Goal: Task Accomplishment & Management: Complete application form

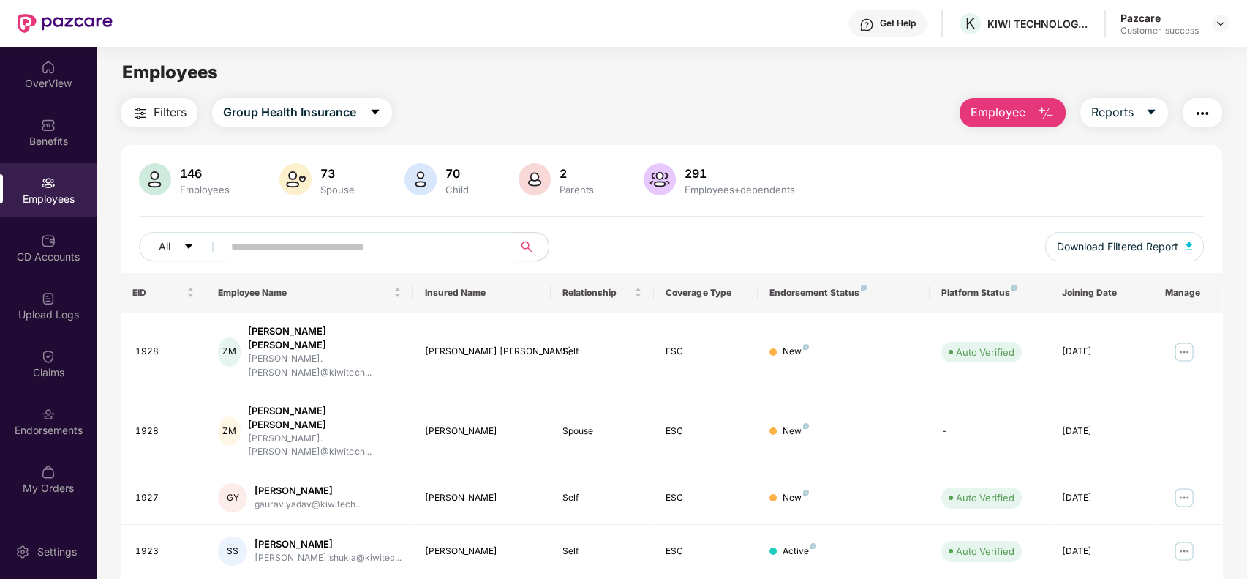
click at [1021, 112] on span "Employee" at bounding box center [998, 112] width 55 height 18
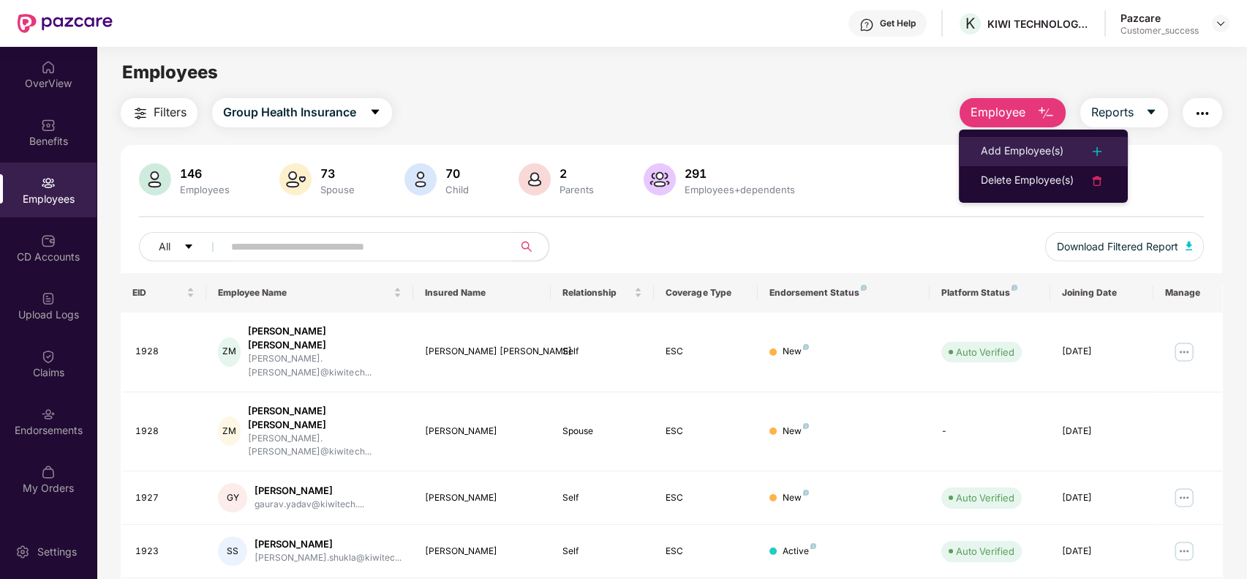
click at [1026, 141] on li "Add Employee(s)" at bounding box center [1043, 151] width 169 height 29
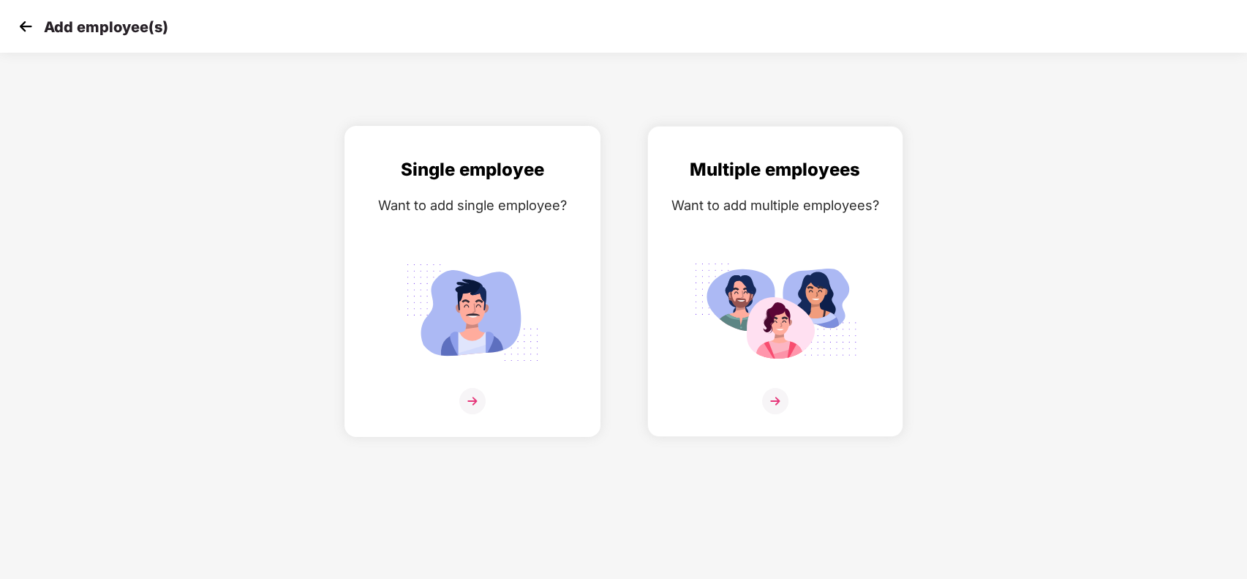
click at [474, 217] on div "Single employee Want to add single employee?" at bounding box center [472, 294] width 225 height 277
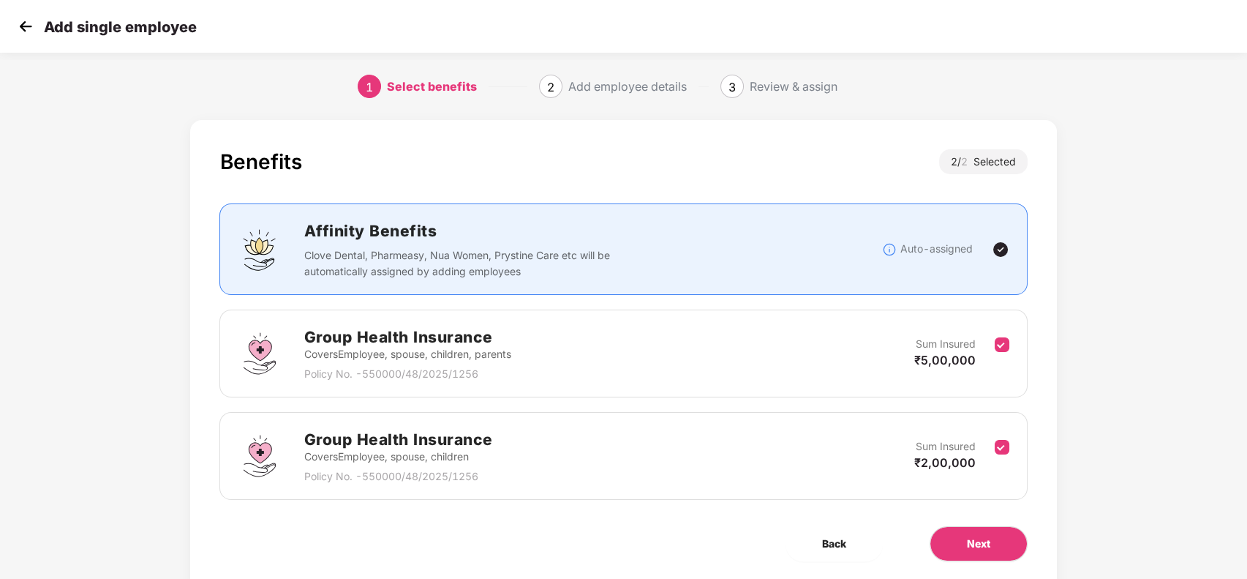
scroll to position [47, 0]
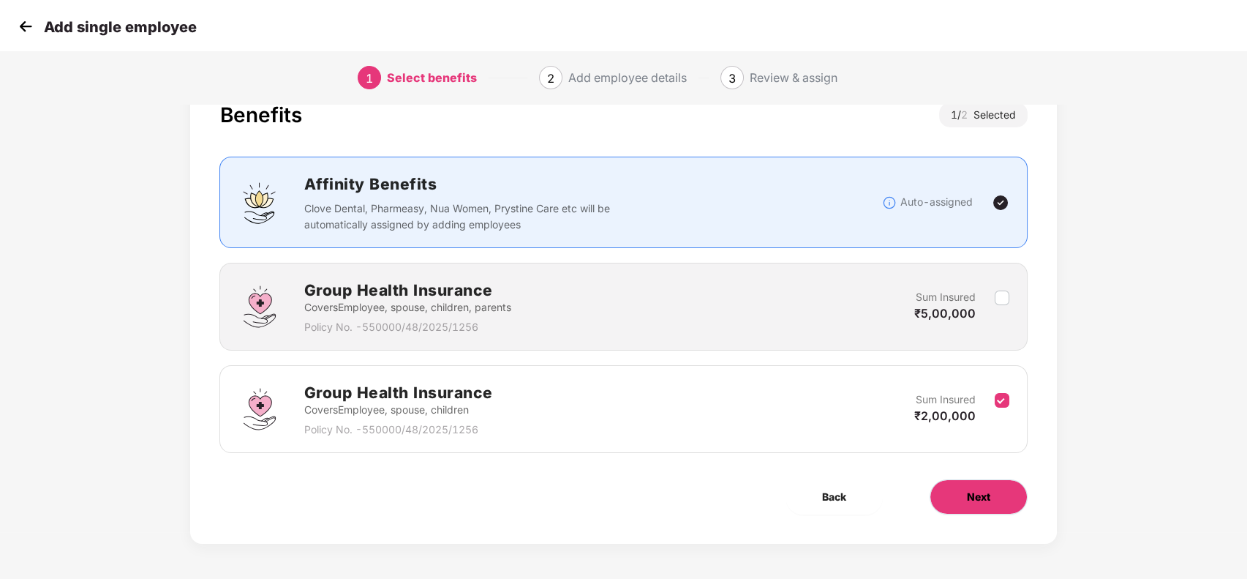
click at [967, 500] on span "Next" at bounding box center [978, 497] width 23 height 16
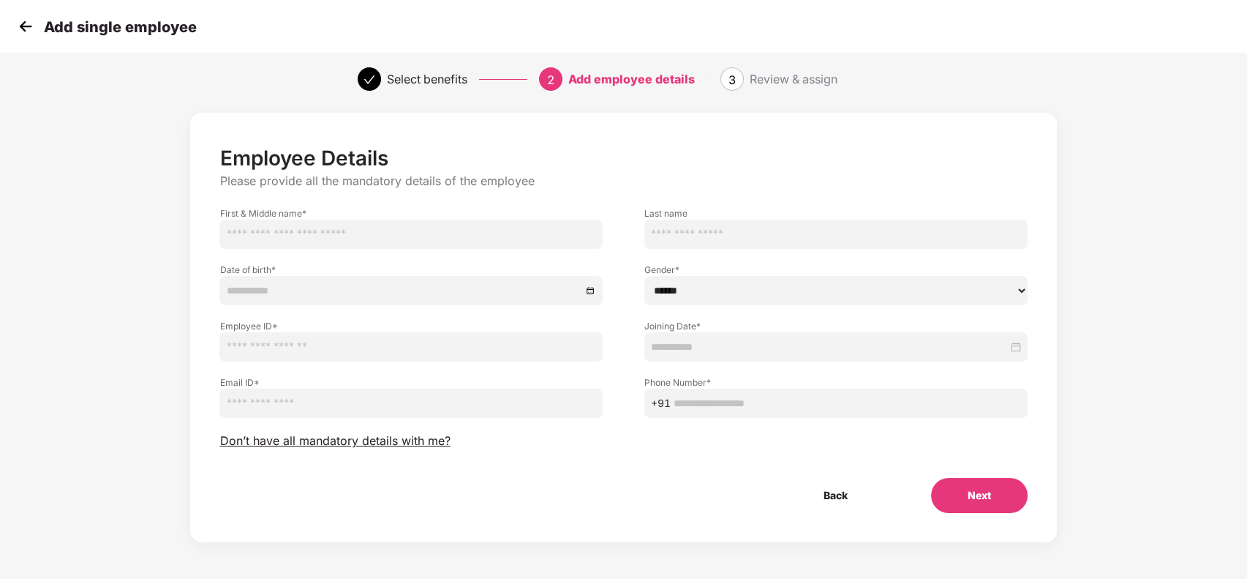
scroll to position [0, 0]
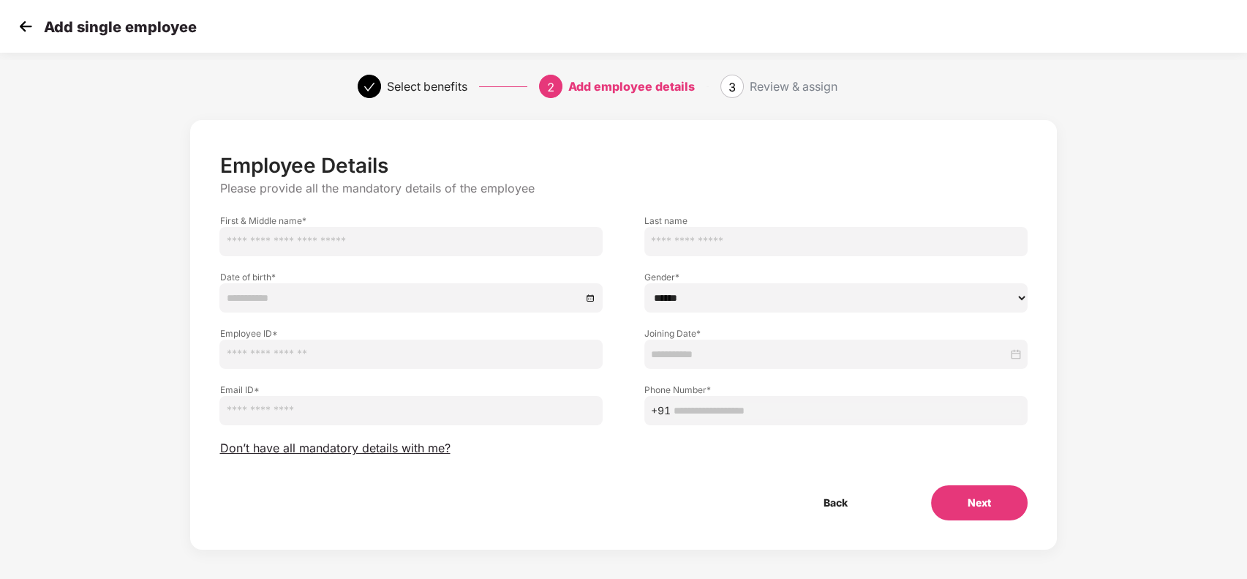
click at [26, 18] on img at bounding box center [26, 26] width 22 height 22
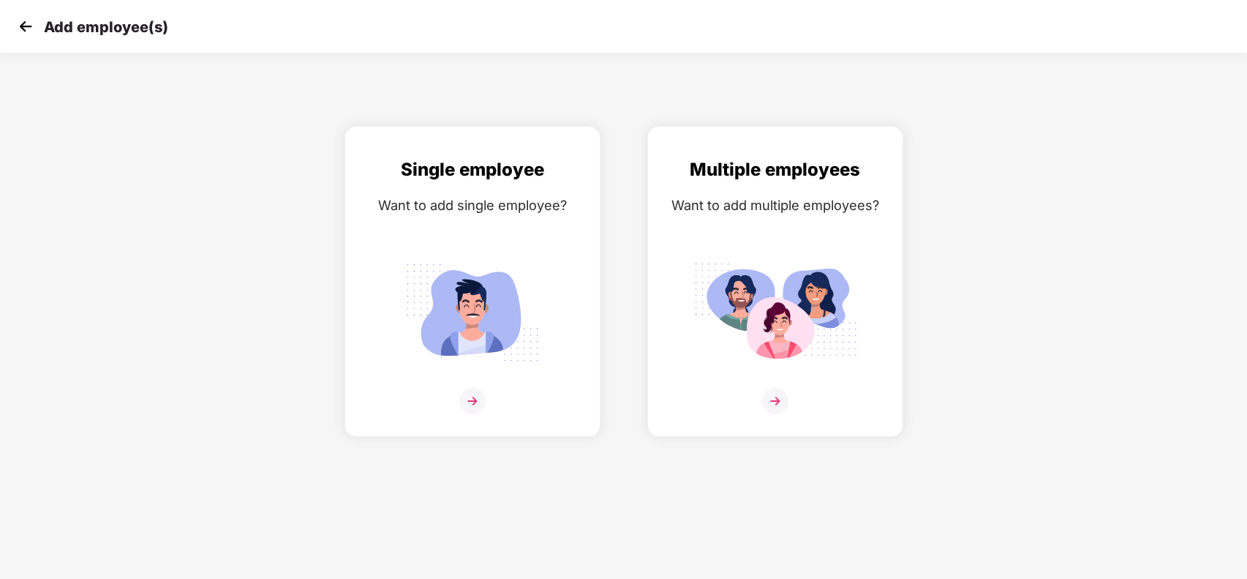
click at [20, 24] on img at bounding box center [26, 26] width 22 height 22
